Goal: Information Seeking & Learning: Check status

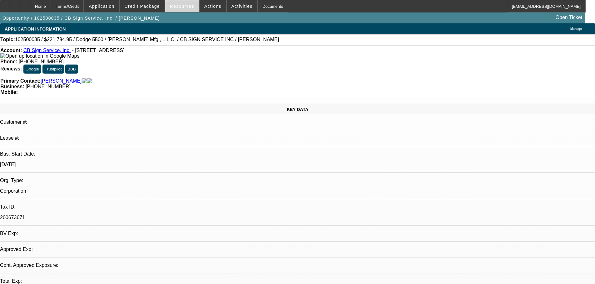
select select "0"
select select "3"
select select "0"
select select "6"
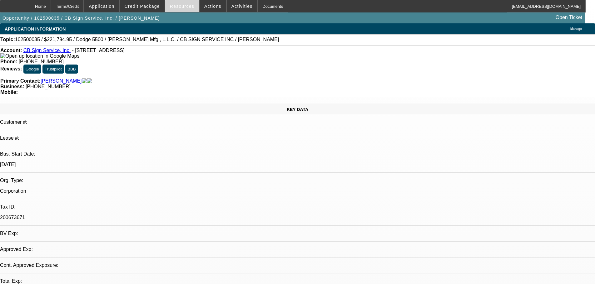
select select "0"
select select "3"
select select "0"
select select "6"
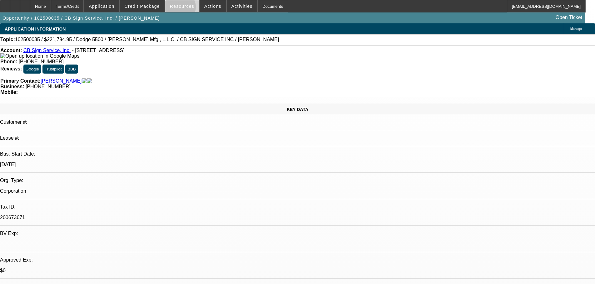
click at [182, 8] on span "Resources" at bounding box center [182, 6] width 24 height 5
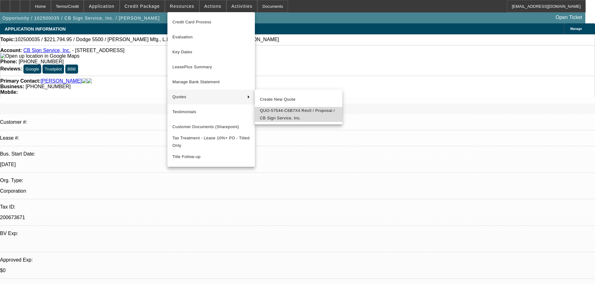
click at [283, 113] on span "QUO-57544-C6B7X4 Rev0 / Proposal / CB Sign Service, Inc." at bounding box center [298, 114] width 77 height 15
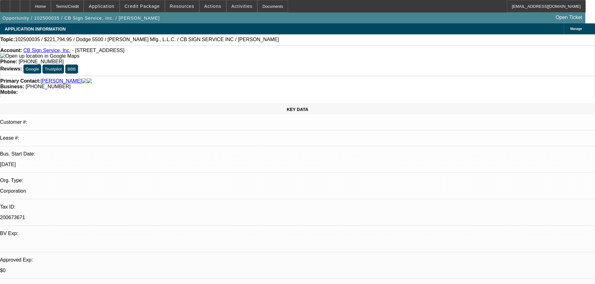
click at [151, 10] on span at bounding box center [142, 6] width 45 height 15
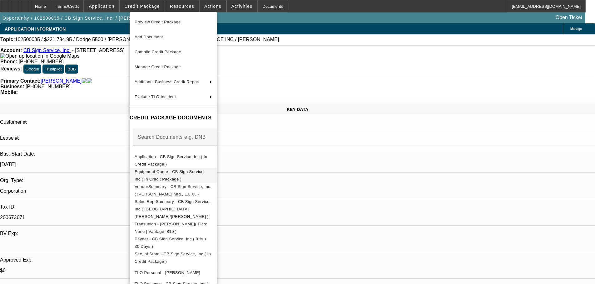
click at [170, 171] on span "Equipment Quote - CB Sign Service, Inc.( In Credit Package )" at bounding box center [170, 176] width 70 height 12
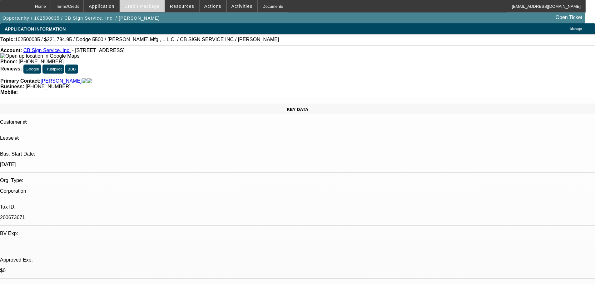
click at [160, 7] on span "Credit Package" at bounding box center [142, 6] width 35 height 5
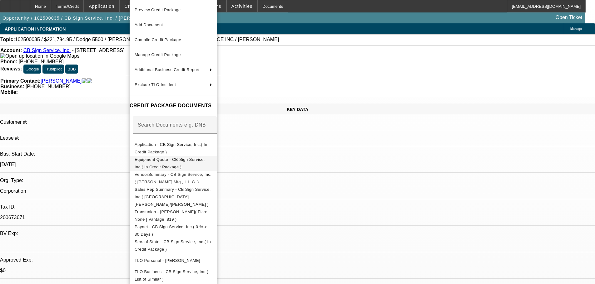
click at [205, 158] on span "Equipment Quote - CB Sign Service, Inc.( In Credit Package )" at bounding box center [173, 163] width 77 height 15
